Goal: Task Accomplishment & Management: Manage account settings

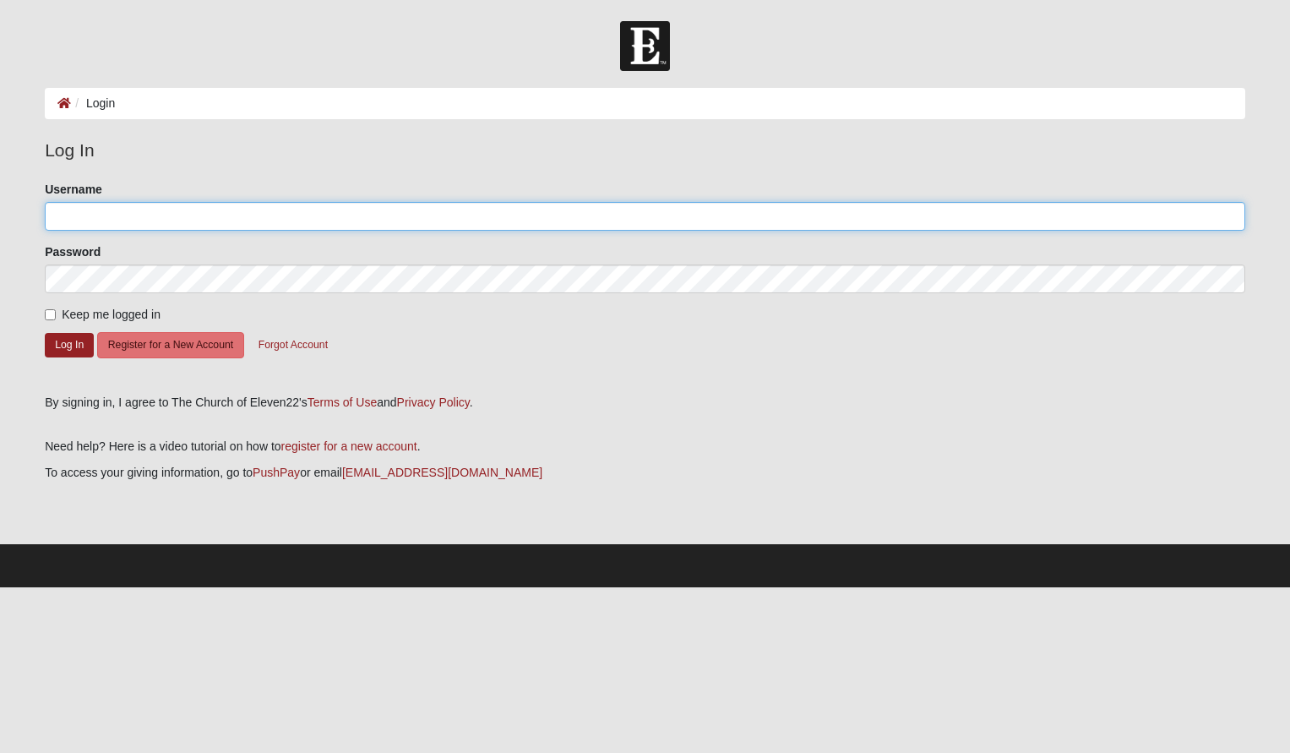
type input "Rjohns13"
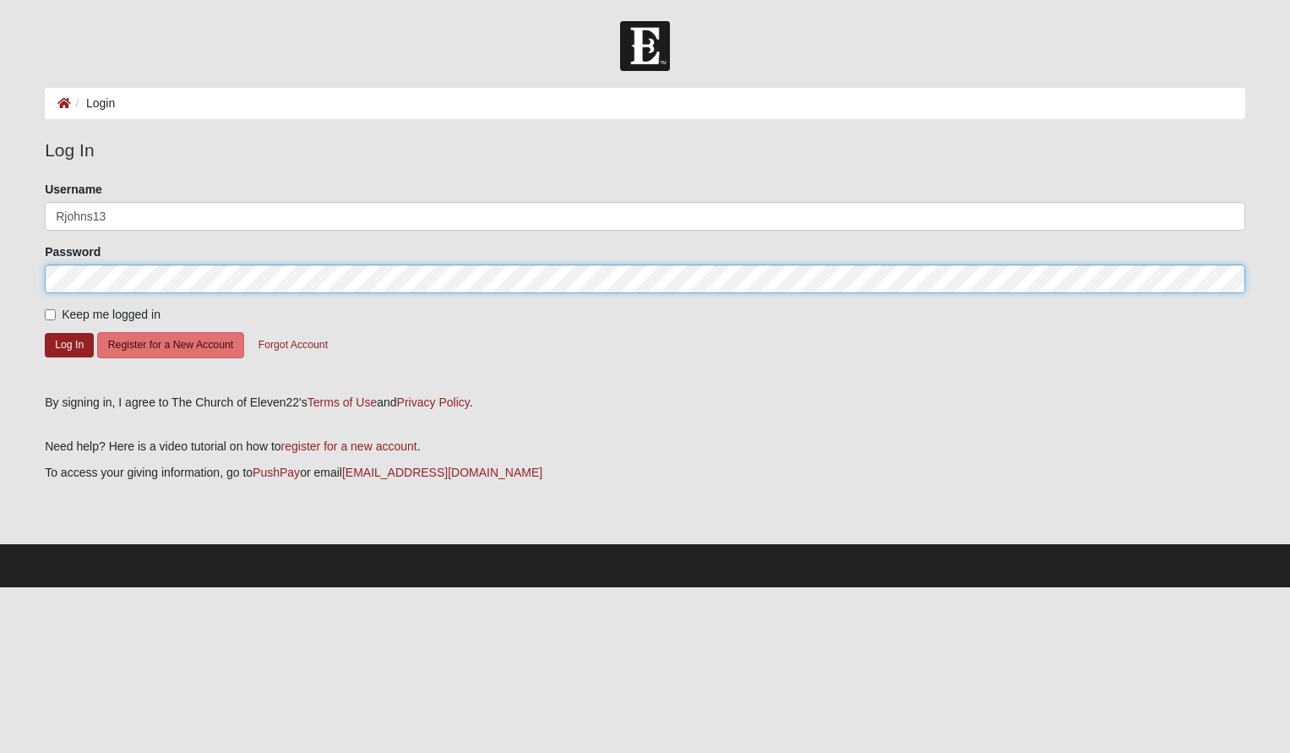
click at [69, 344] on button "Log In" at bounding box center [69, 345] width 49 height 24
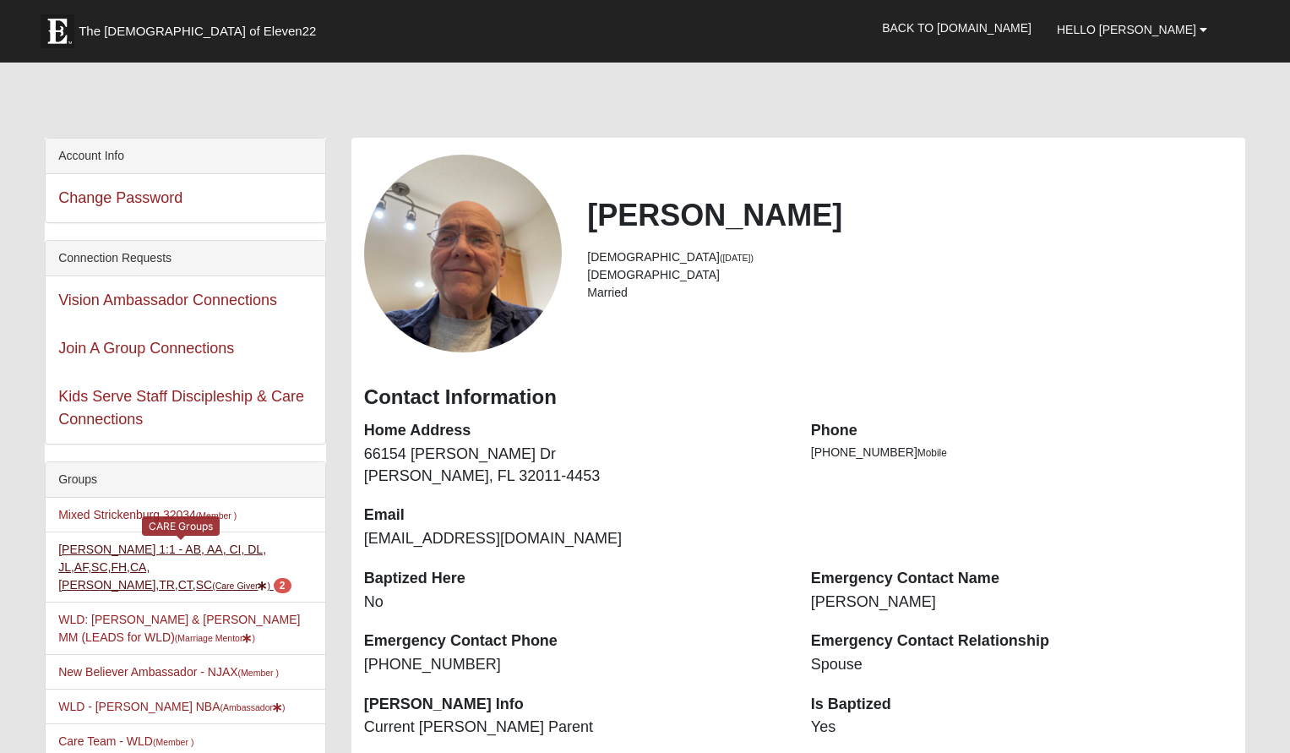
scroll to position [2, 1]
click at [178, 553] on link "[PERSON_NAME] 1:1 - AB, AA, CI, DL, JL,AF,SC,FH,CA,LI,TR,CT,SC (Care Giver ) 2" at bounding box center [174, 567] width 232 height 49
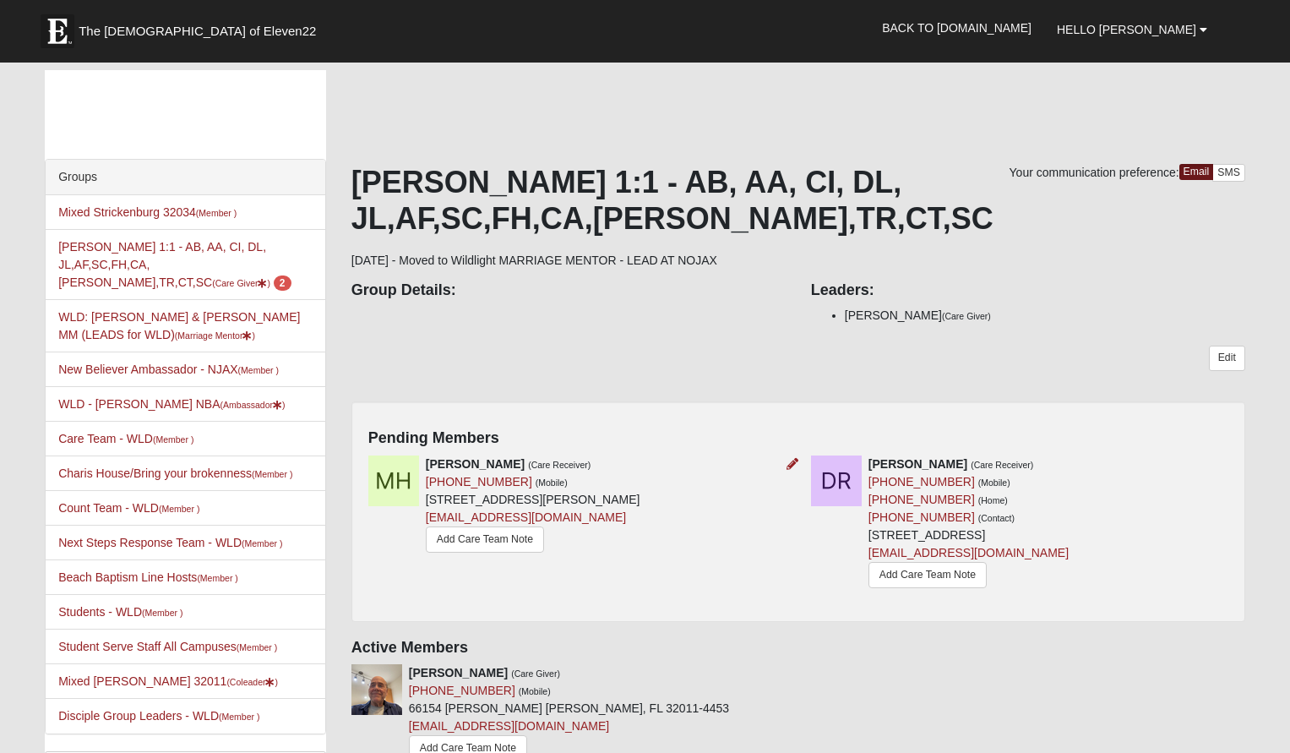
click at [384, 478] on img at bounding box center [393, 480] width 51 height 51
click at [459, 540] on link "Add Care Team Note" at bounding box center [485, 539] width 118 height 26
click at [791, 461] on icon at bounding box center [792, 464] width 12 height 12
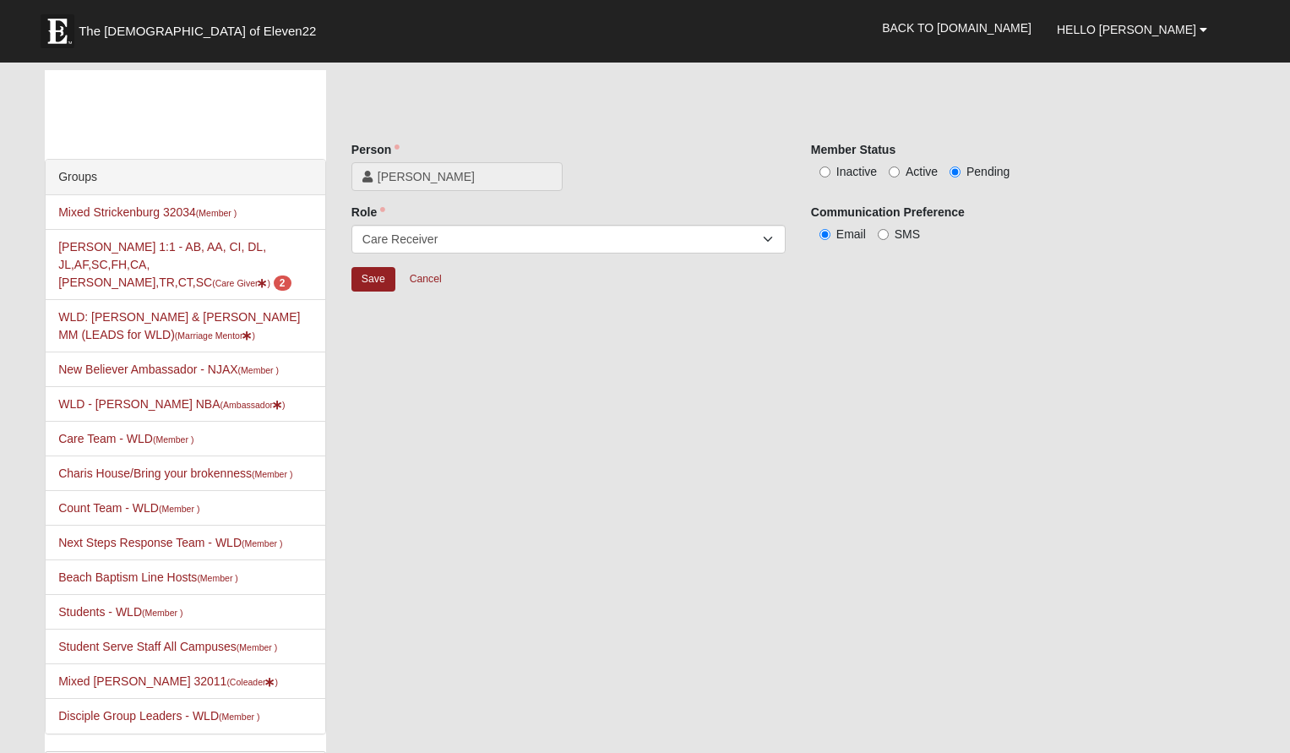
click at [823, 171] on input "Inactive" at bounding box center [824, 171] width 11 height 11
radio input "true"
click at [370, 278] on input "Save" at bounding box center [373, 279] width 44 height 24
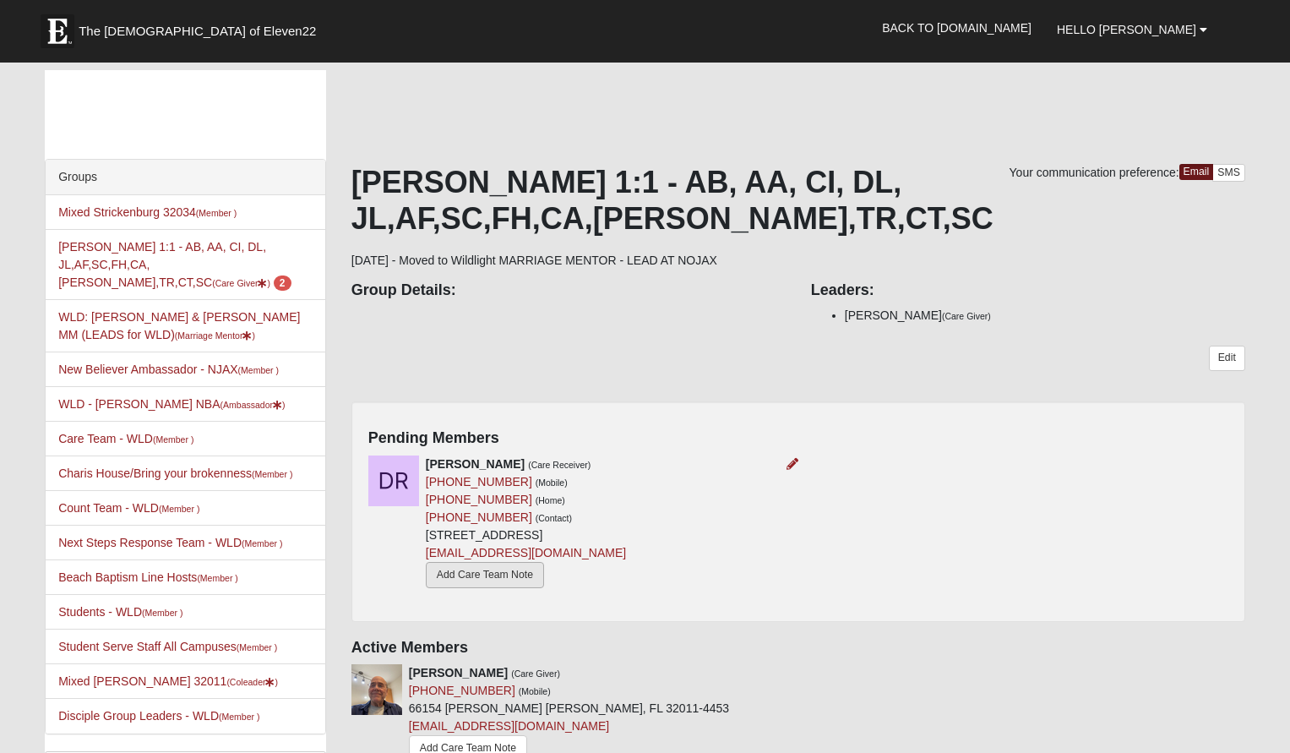
click at [523, 571] on link "Add Care Team Note" at bounding box center [485, 575] width 118 height 26
click at [791, 464] on icon at bounding box center [792, 464] width 12 height 12
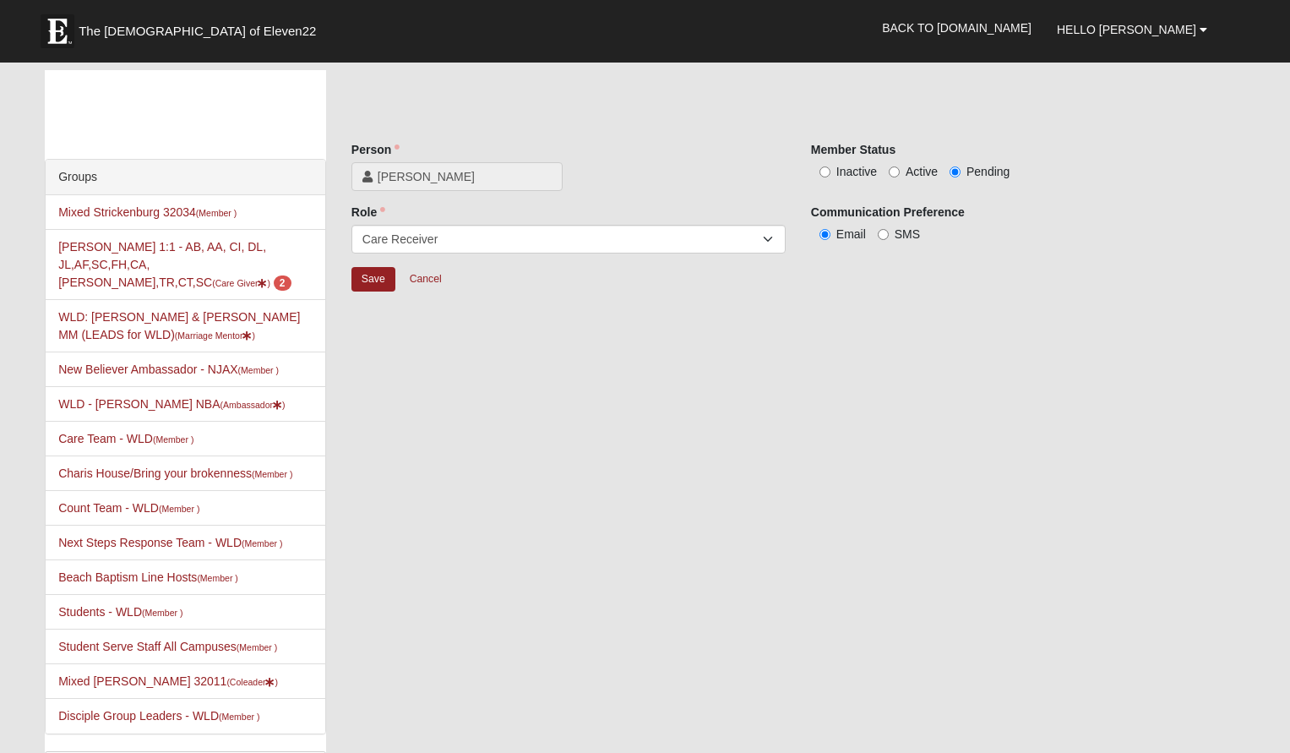
click at [892, 168] on input "Active" at bounding box center [893, 171] width 11 height 11
radio input "true"
click at [379, 279] on input "Save" at bounding box center [373, 279] width 44 height 24
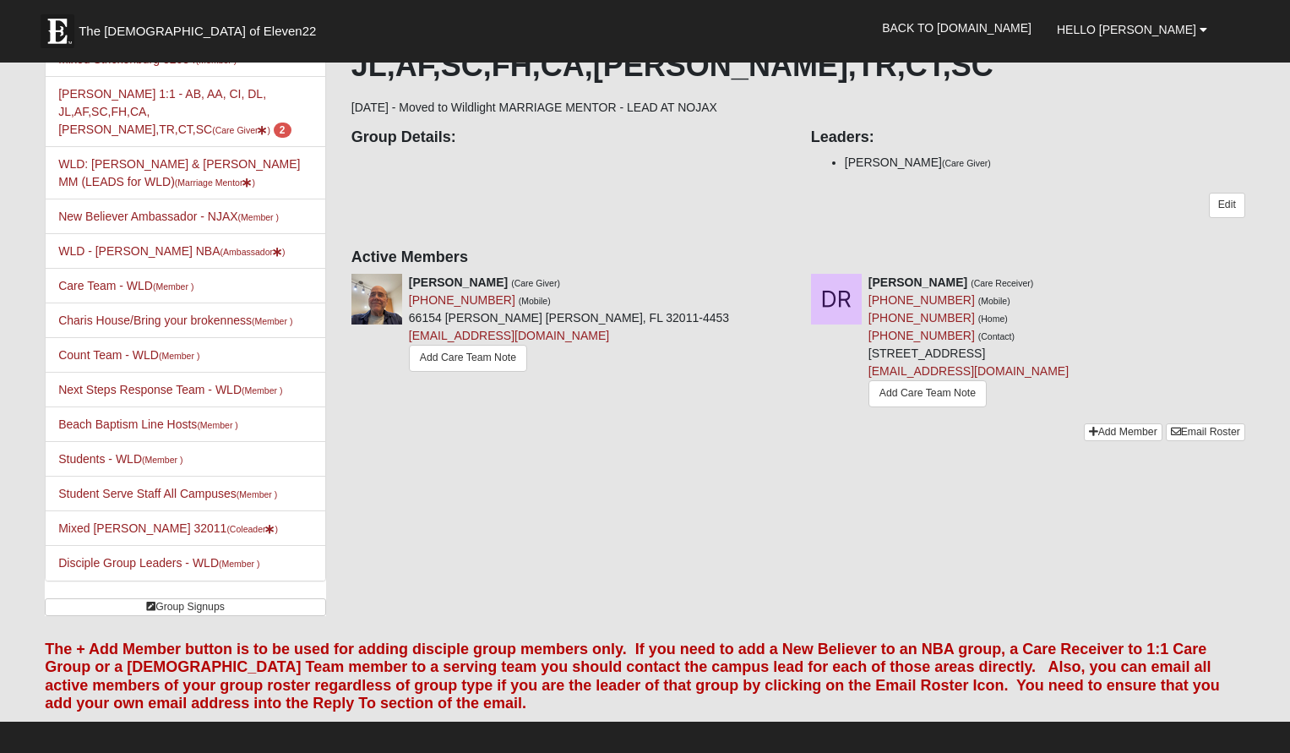
scroll to position [149, 0]
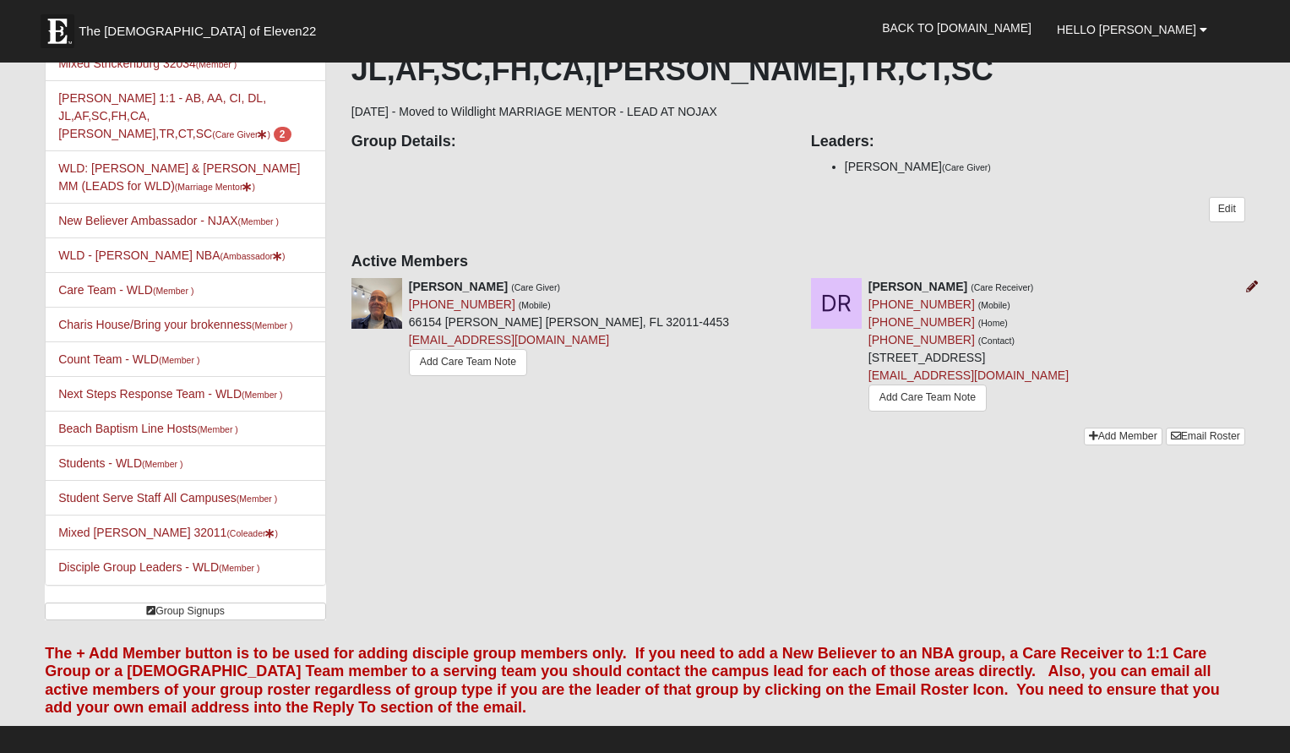
click at [1251, 284] on icon at bounding box center [1252, 286] width 12 height 12
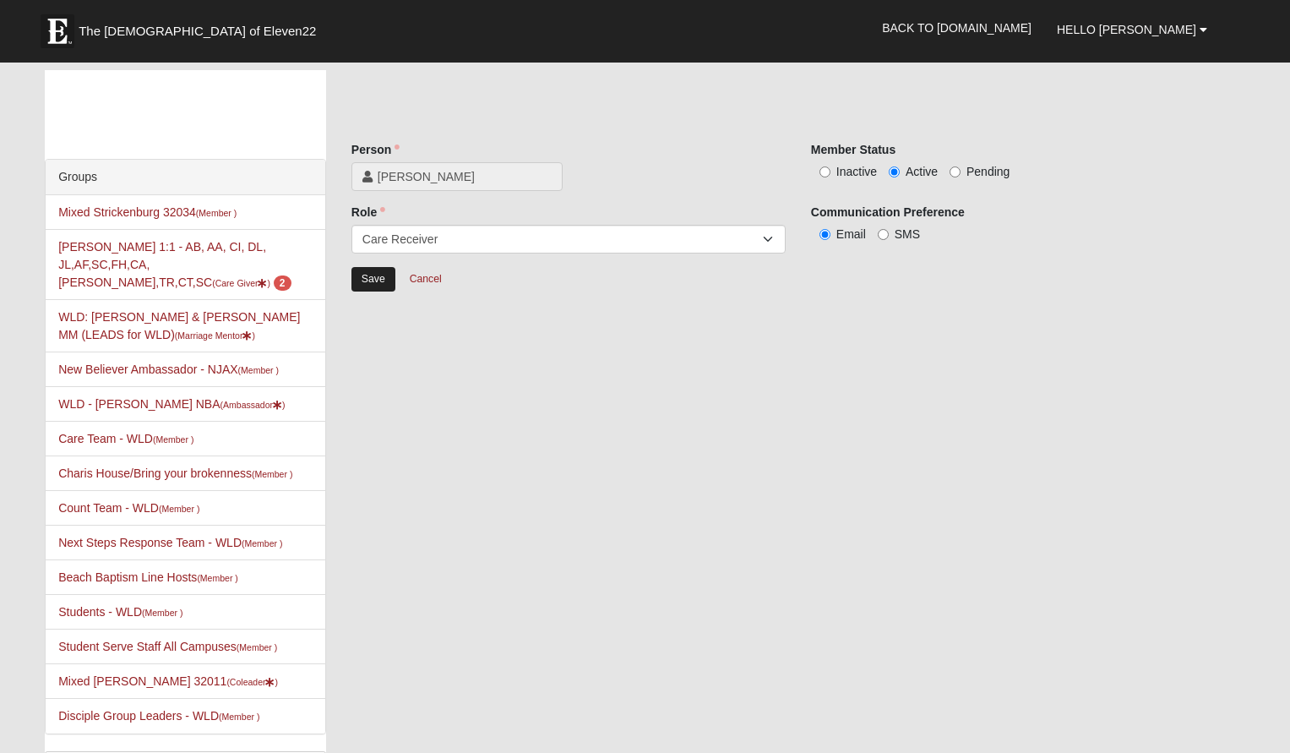
click at [370, 274] on input "Save" at bounding box center [373, 279] width 44 height 24
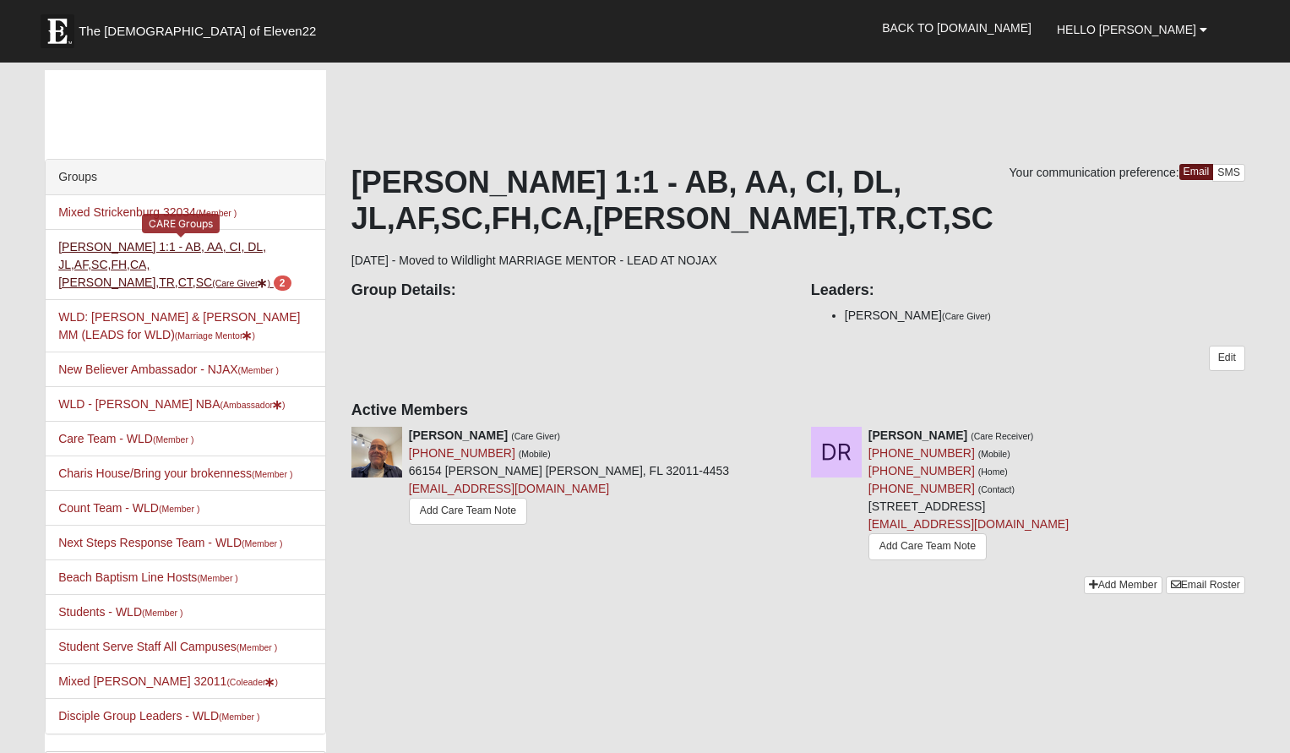
click at [244, 278] on small "(Care Giver )" at bounding box center [241, 283] width 58 height 10
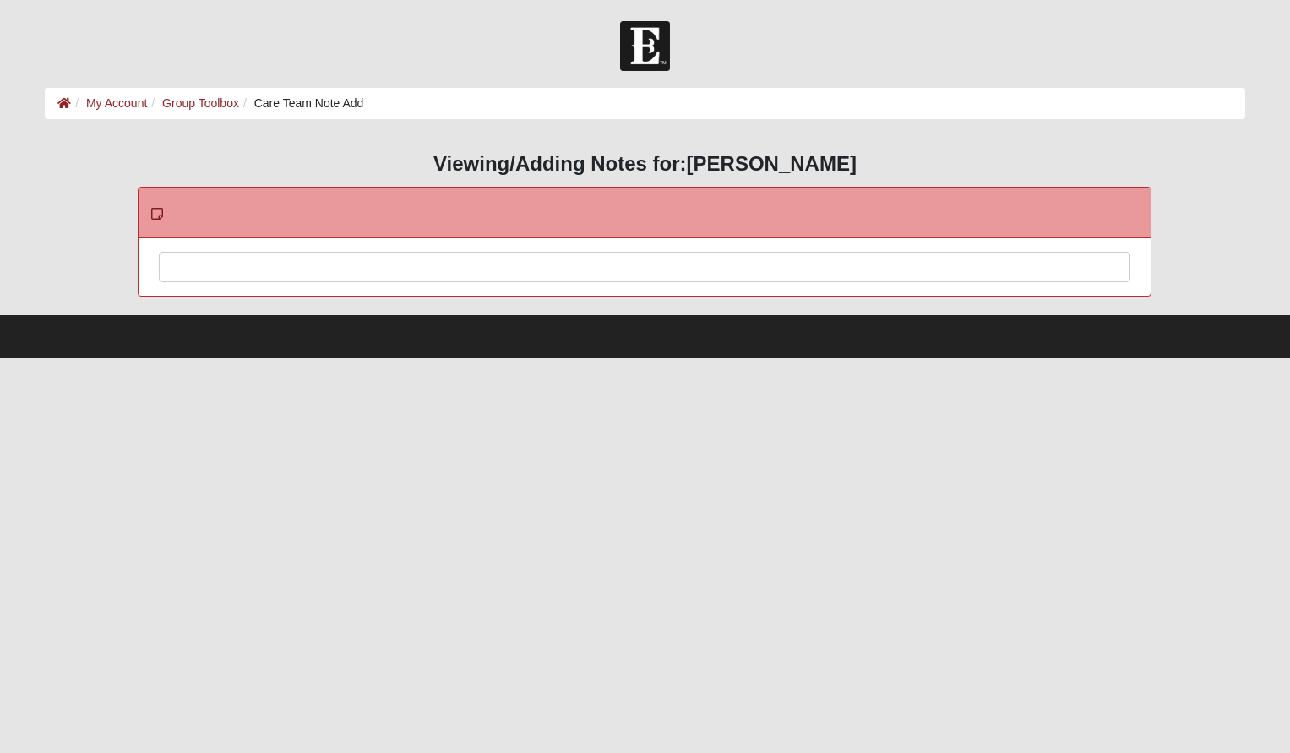
click at [252, 263] on div at bounding box center [645, 290] width 970 height 74
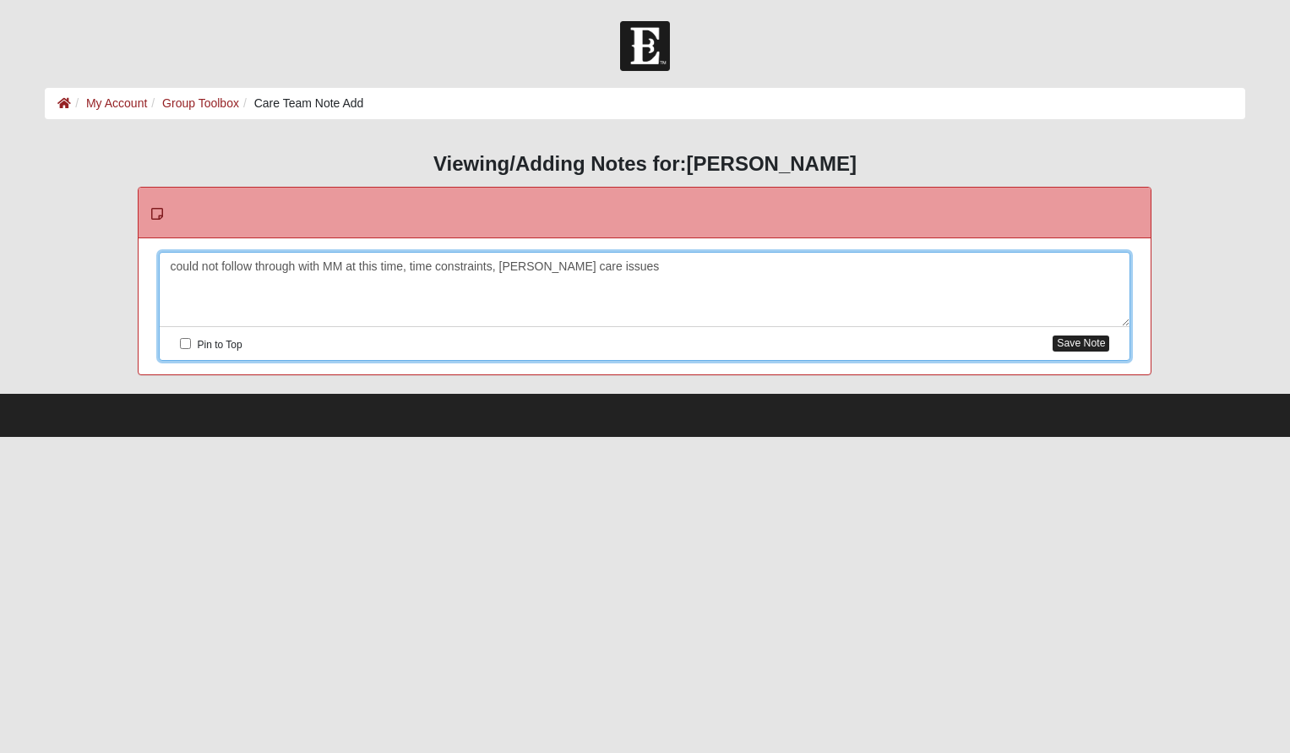
click at [1082, 341] on button "Save Note" at bounding box center [1080, 343] width 57 height 16
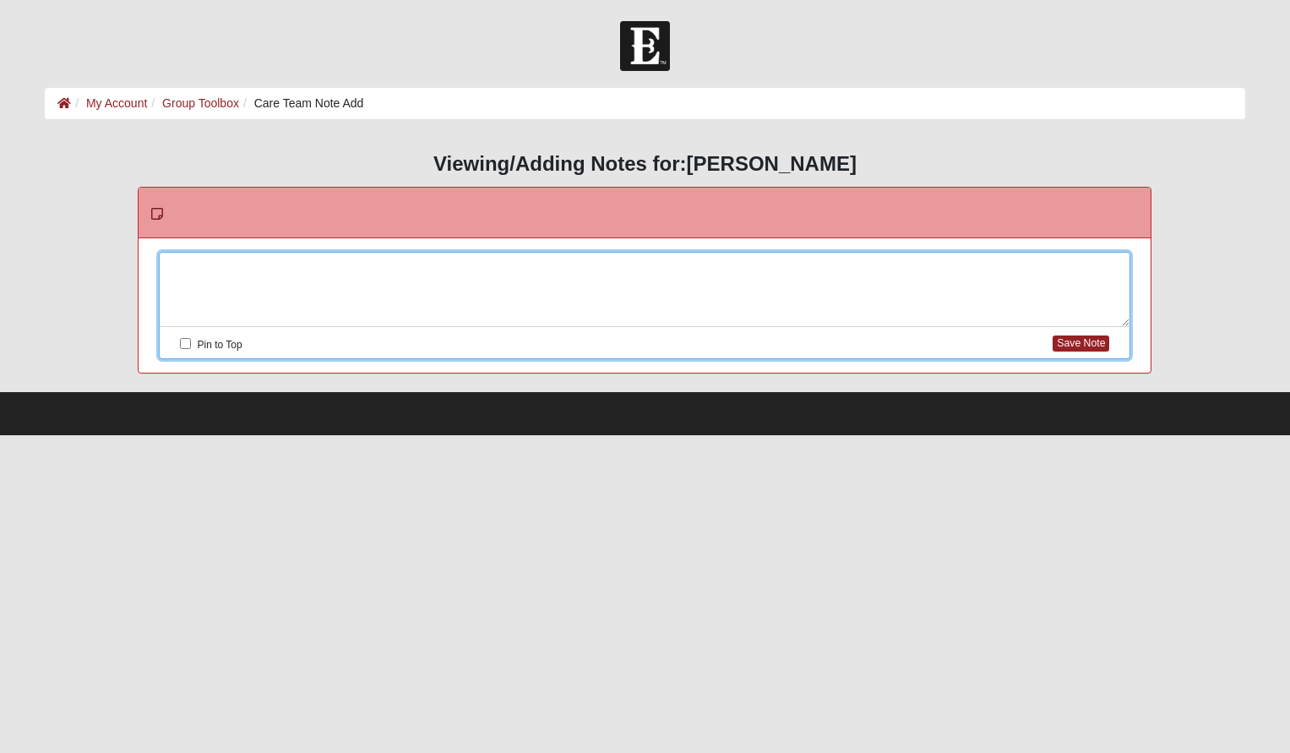
click at [345, 271] on div at bounding box center [645, 290] width 970 height 74
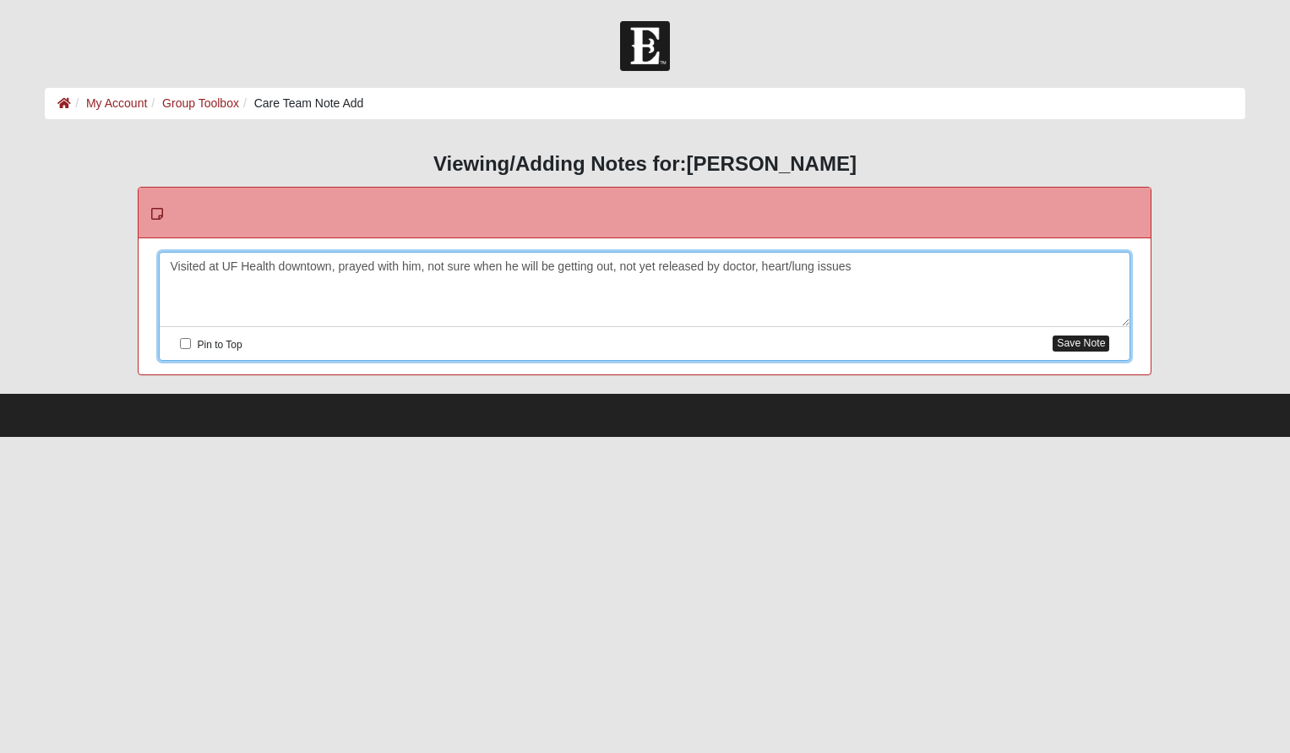
click at [1100, 341] on button "Save Note" at bounding box center [1080, 343] width 57 height 16
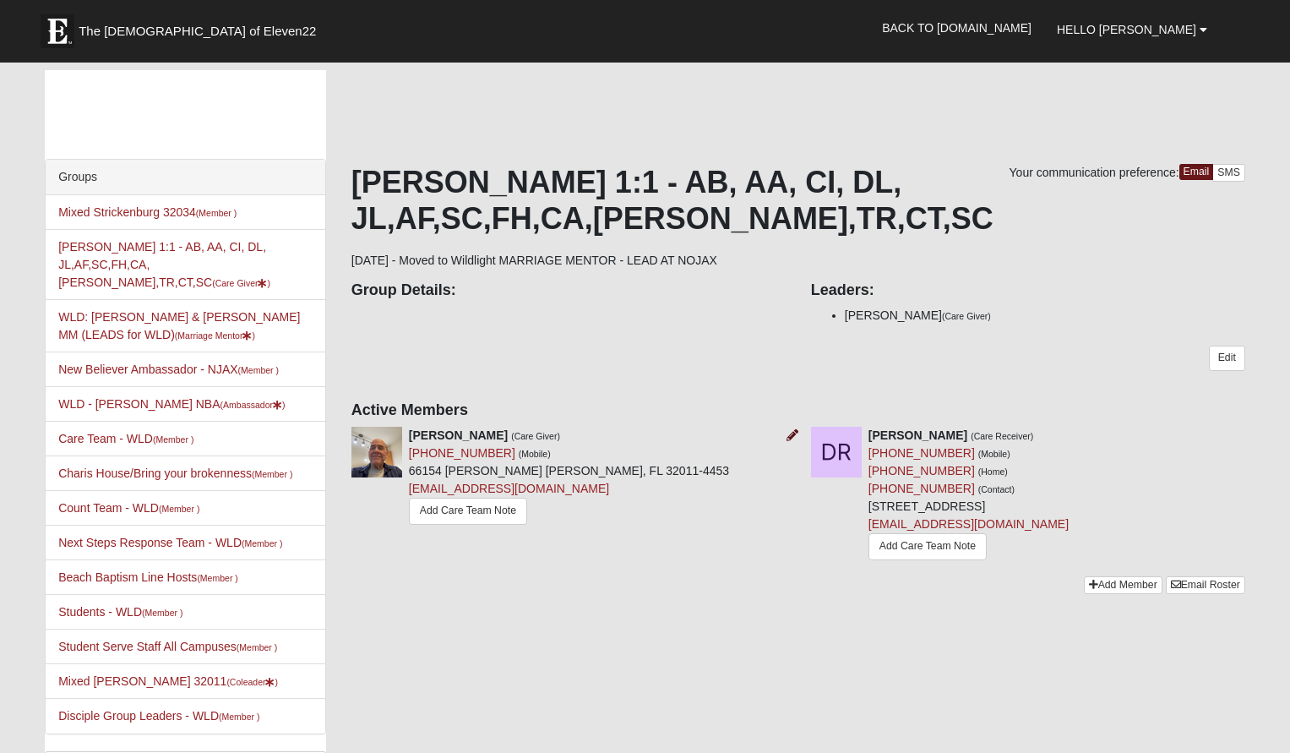
click at [790, 434] on icon at bounding box center [792, 435] width 12 height 12
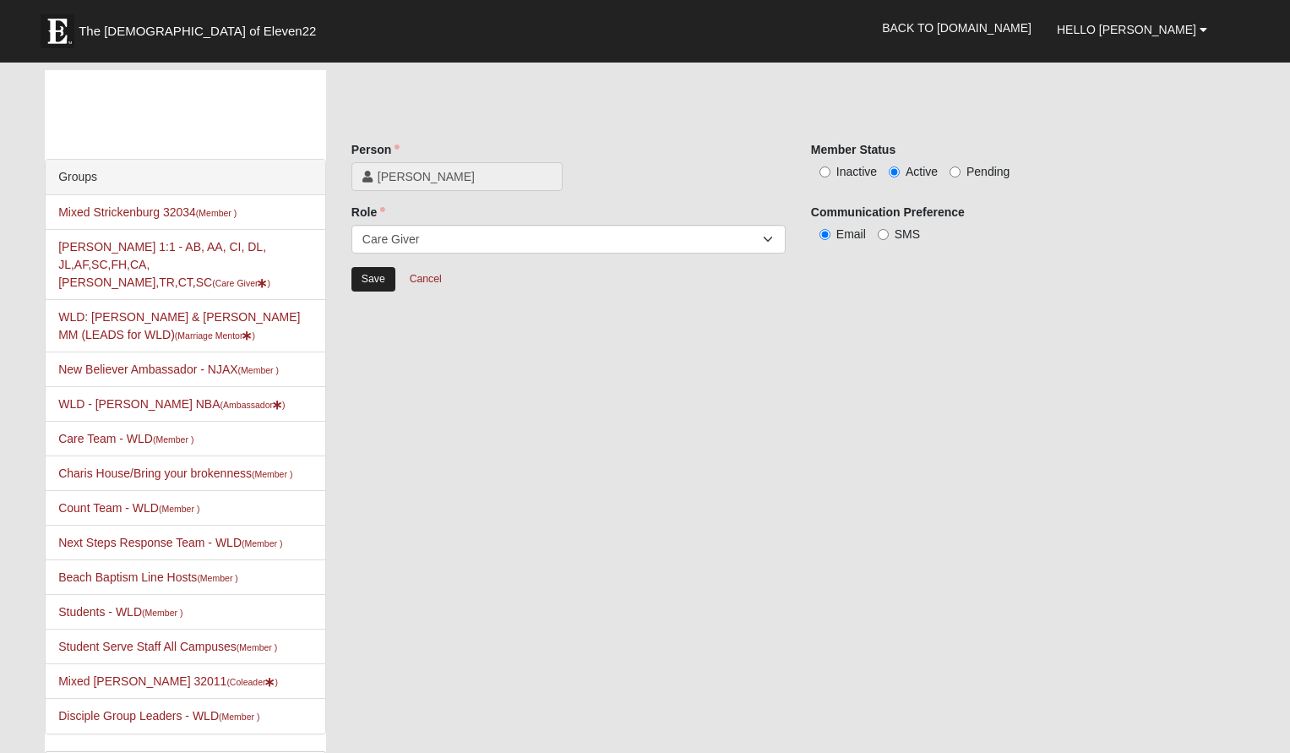
click at [371, 280] on input "Save" at bounding box center [373, 279] width 44 height 24
